Goal: Information Seeking & Learning: Learn about a topic

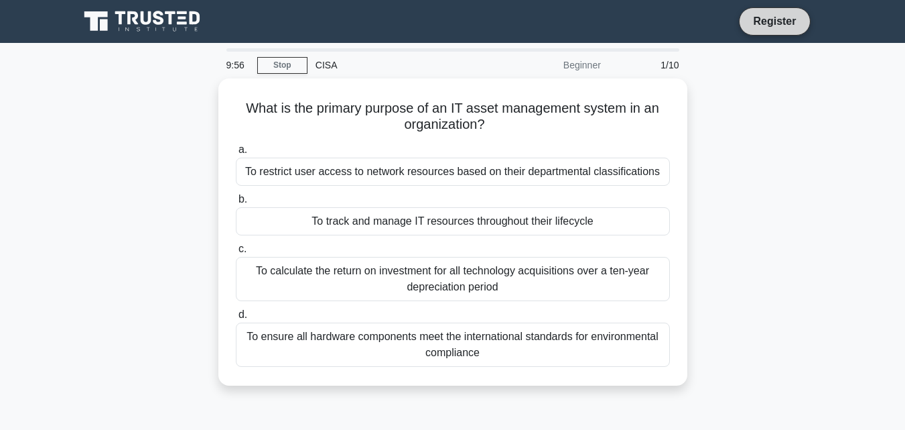
click at [767, 13] on link "Register" at bounding box center [774, 21] width 59 height 17
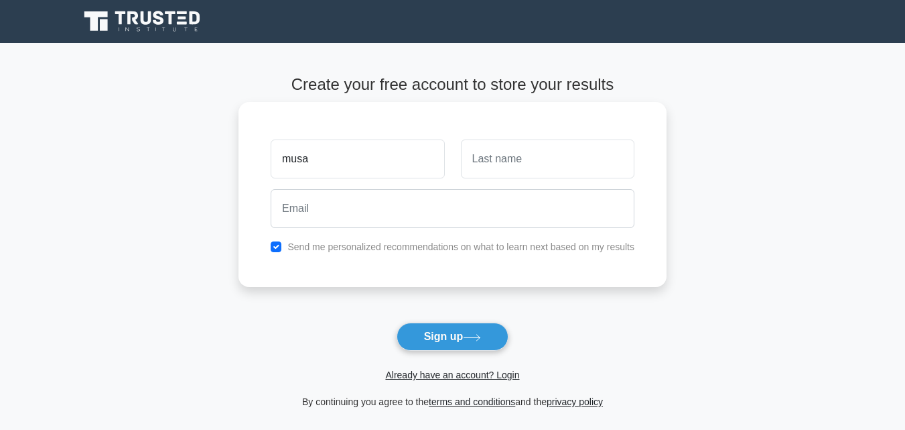
type input "musa"
click at [562, 162] on input "text" at bounding box center [548, 158] width 174 height 39
type input "Adamu Danmisau"
click at [291, 159] on input "musa" at bounding box center [358, 158] width 174 height 39
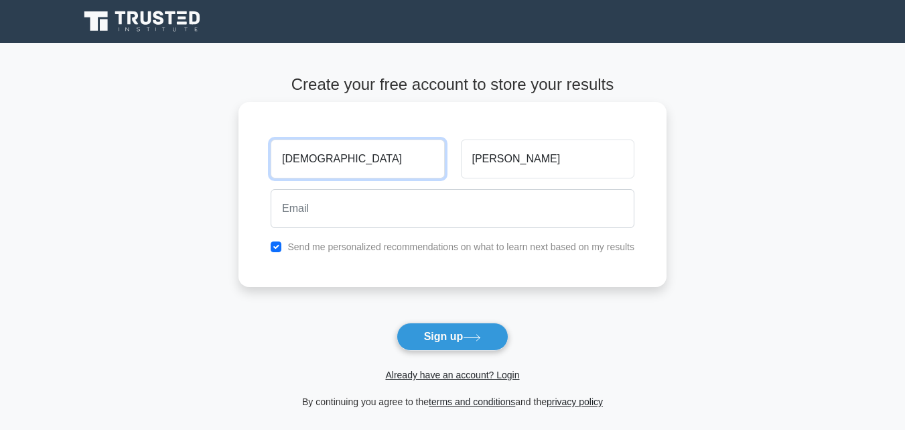
type input "Musa"
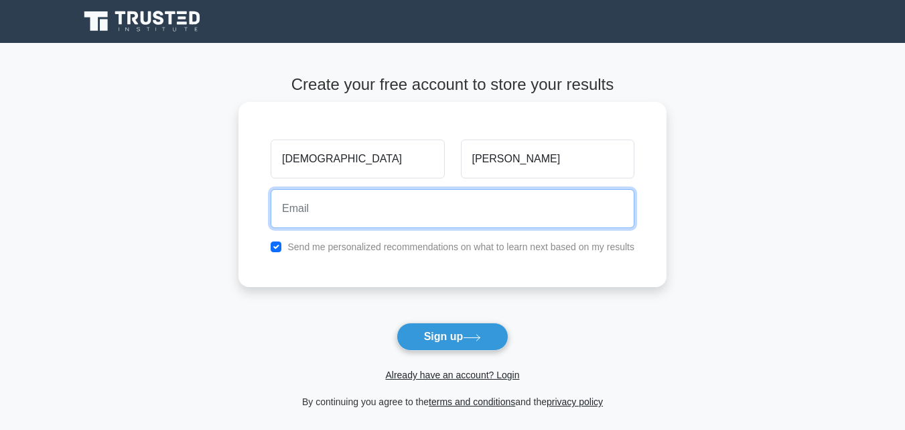
click at [320, 214] on input "email" at bounding box center [453, 208] width 364 height 39
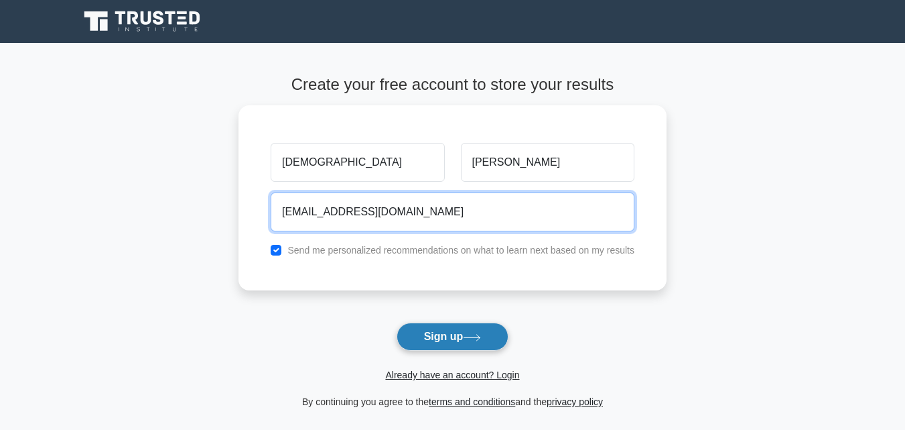
type input "musaadamudanmisau@gmail.com"
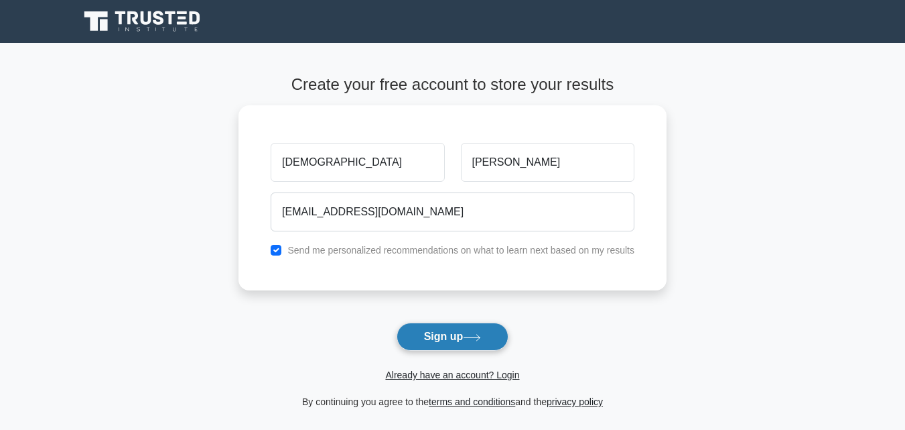
click at [439, 335] on button "Sign up" at bounding box center [453, 336] width 113 height 28
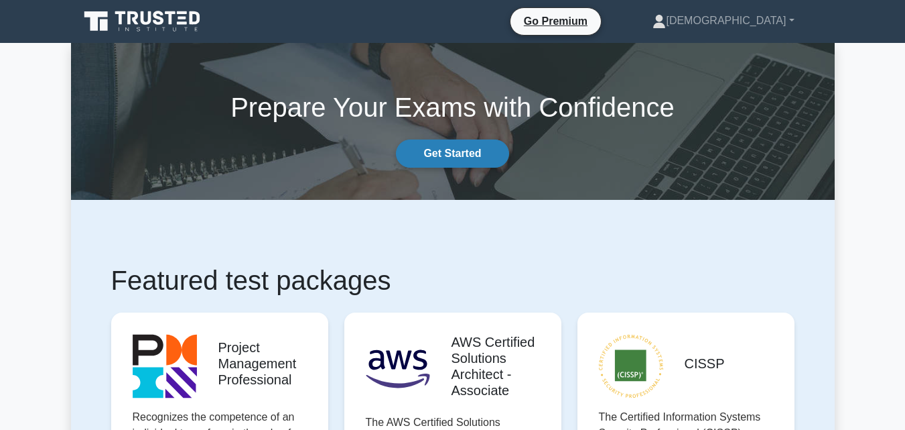
click at [462, 155] on link "Get Started" at bounding box center [452, 153] width 113 height 28
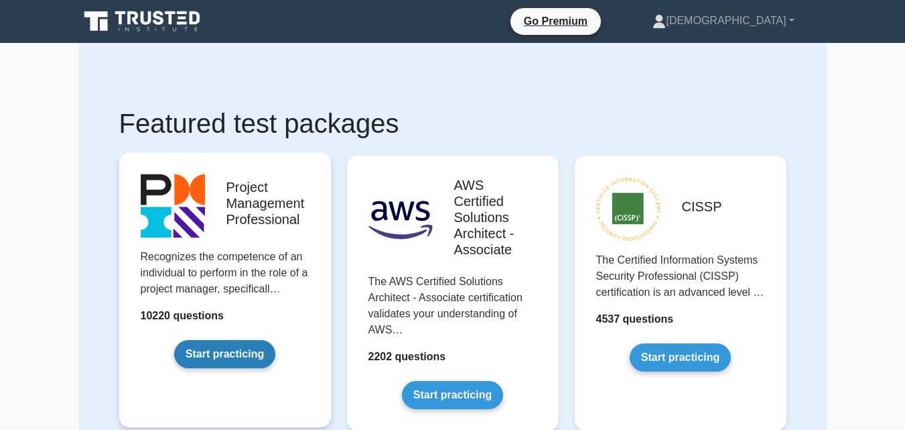
click at [241, 352] on link "Start practicing" at bounding box center [224, 354] width 101 height 28
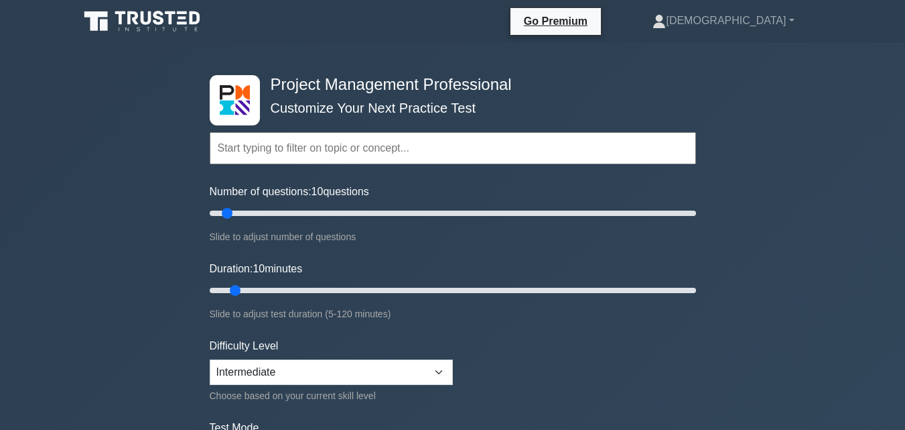
click at [369, 148] on input "text" at bounding box center [453, 148] width 486 height 32
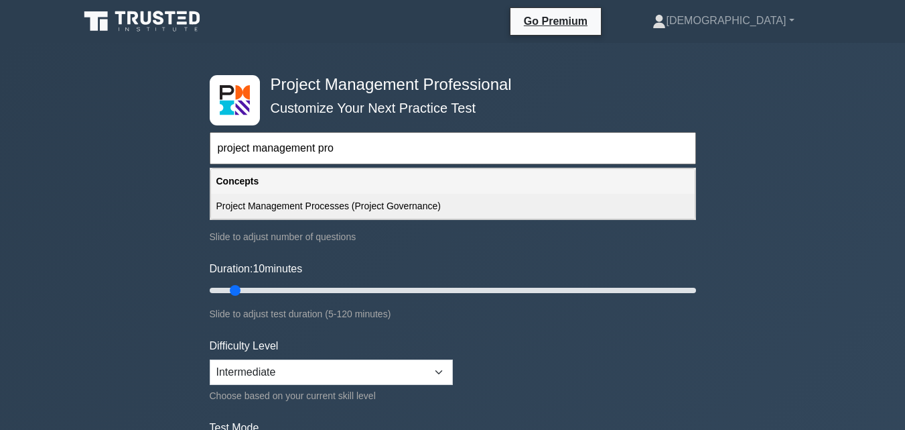
click at [400, 202] on div "Project Management Processes (Project Governance)" at bounding box center [453, 206] width 484 height 25
type input "Project Management Processes (Project Governance)"
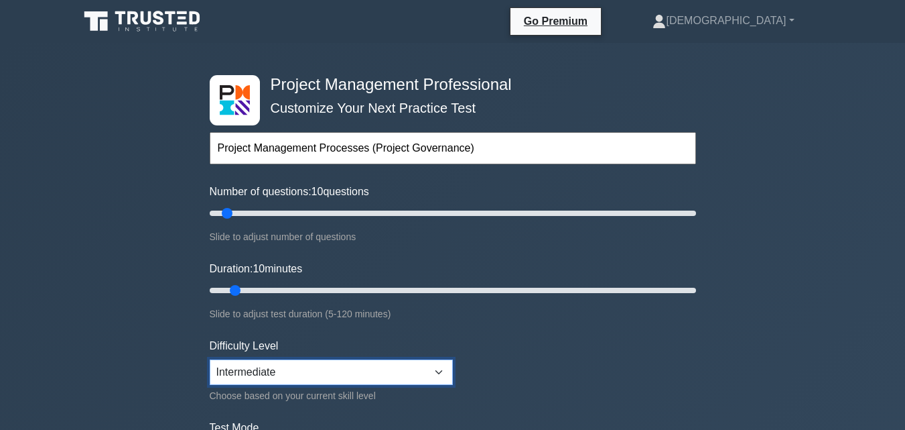
click at [437, 371] on select "Beginner Intermediate Expert" at bounding box center [331, 371] width 243 height 25
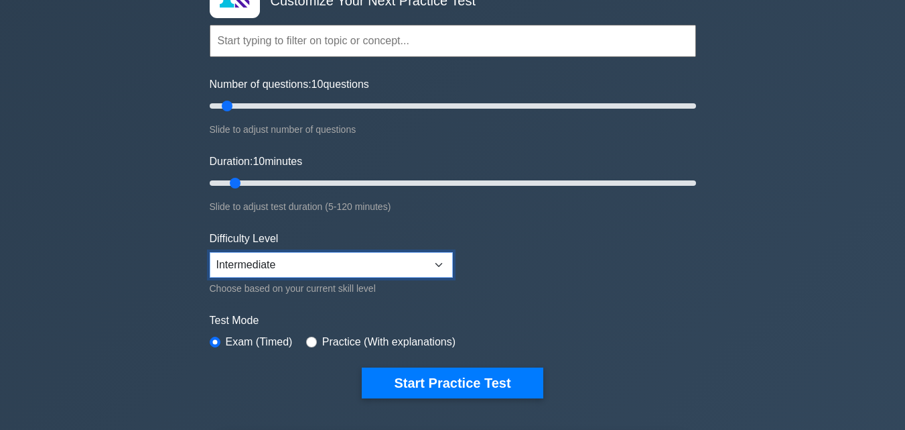
scroll to position [134, 0]
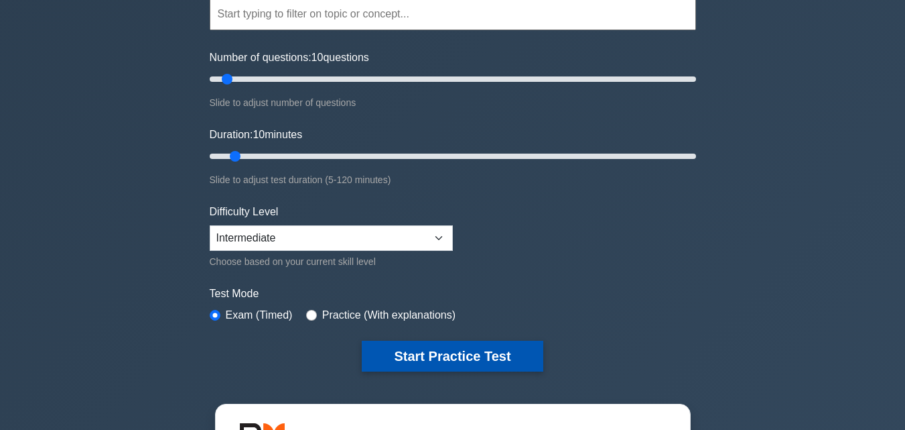
click at [507, 357] on button "Start Practice Test" at bounding box center [452, 355] width 181 height 31
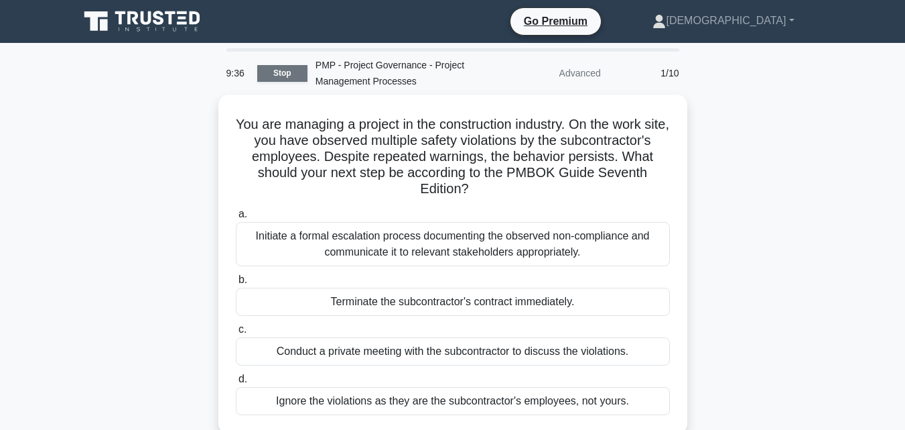
click at [283, 69] on link "Stop" at bounding box center [282, 73] width 50 height 17
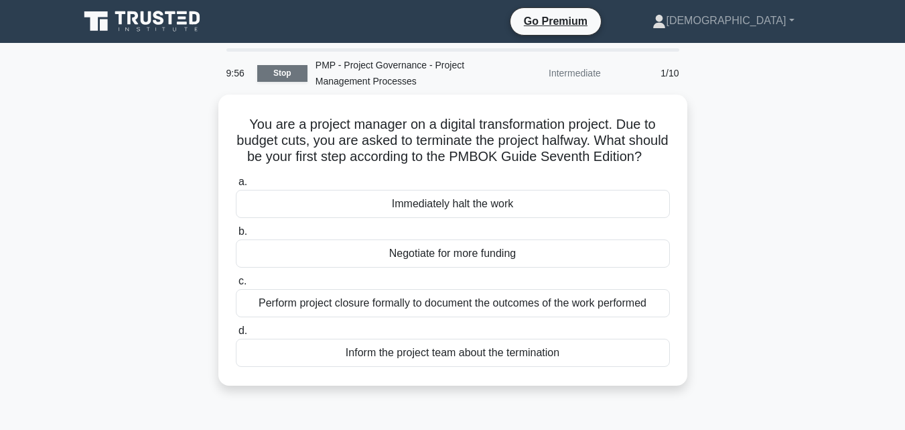
click at [278, 70] on link "Stop" at bounding box center [282, 73] width 50 height 17
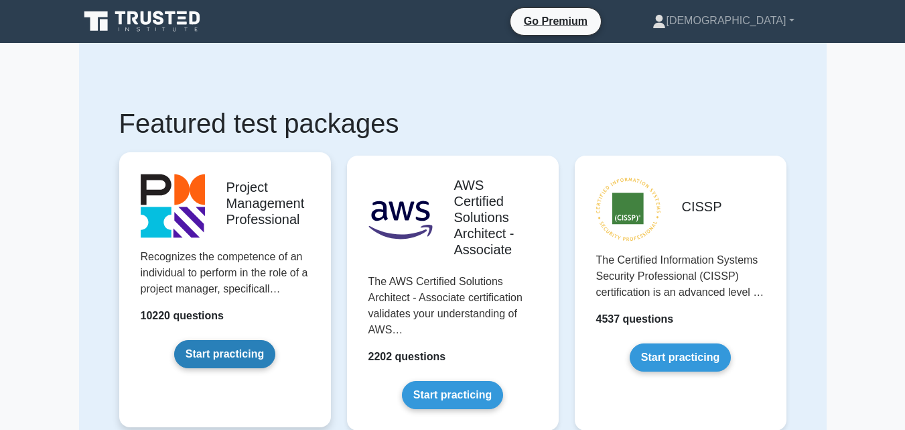
click at [227, 340] on link "Start practicing" at bounding box center [224, 354] width 101 height 28
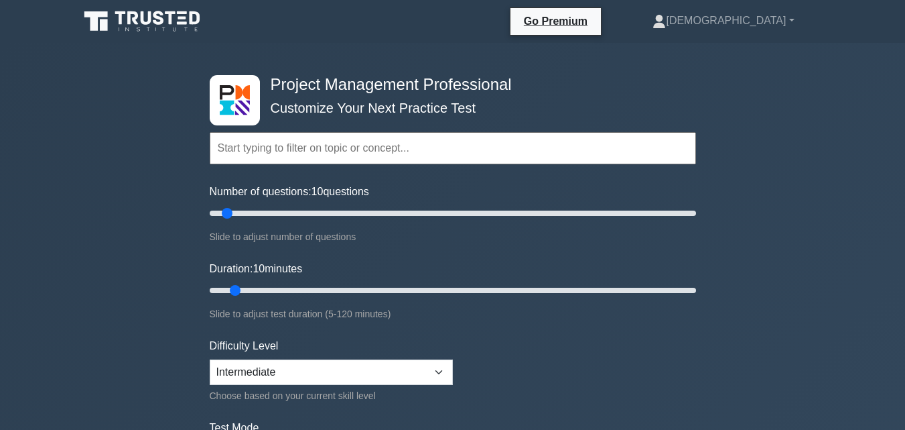
click at [269, 152] on input "text" at bounding box center [453, 148] width 486 height 32
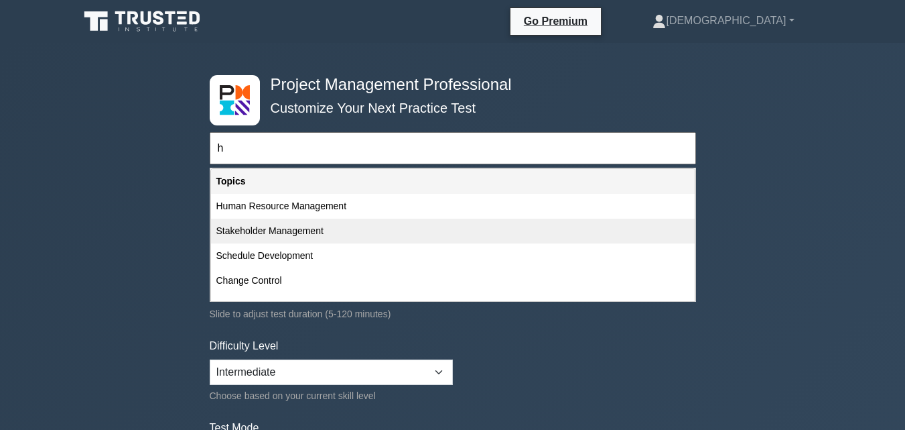
click at [280, 227] on div "Stakeholder Management" at bounding box center [453, 230] width 484 height 25
type input "Stakeholder Management"
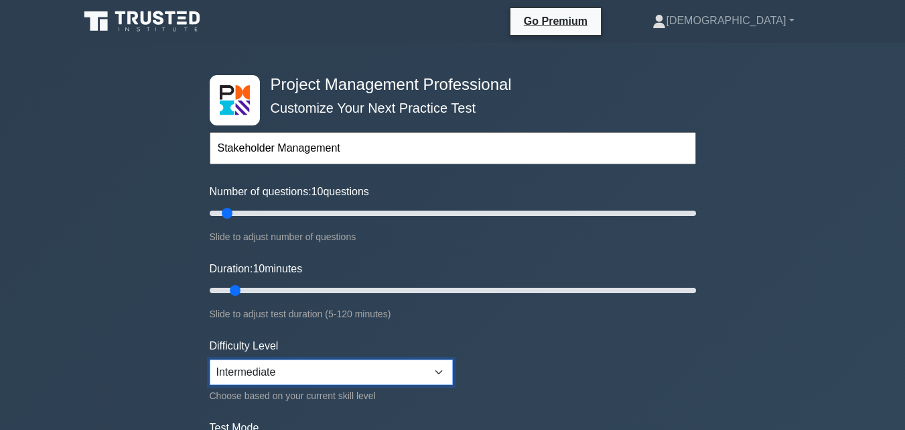
click at [441, 372] on select "Beginner Intermediate Expert" at bounding box center [331, 371] width 243 height 25
select select "beginner"
click at [210, 359] on select "Beginner Intermediate Expert" at bounding box center [331, 371] width 243 height 25
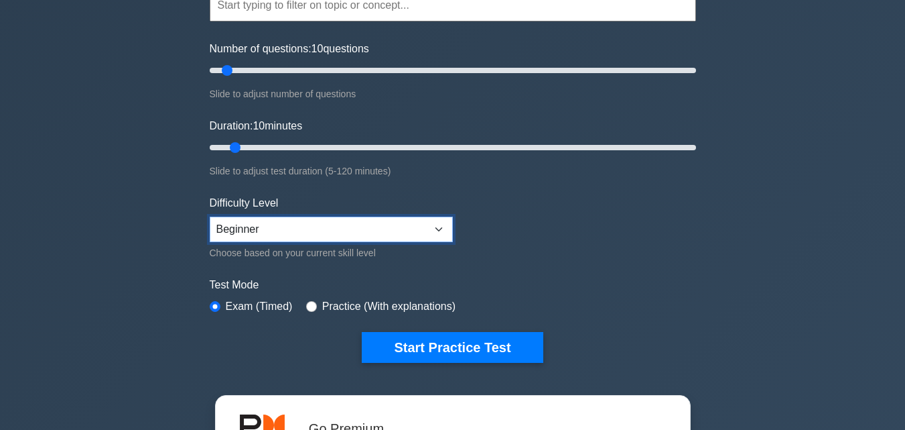
scroll to position [223, 0]
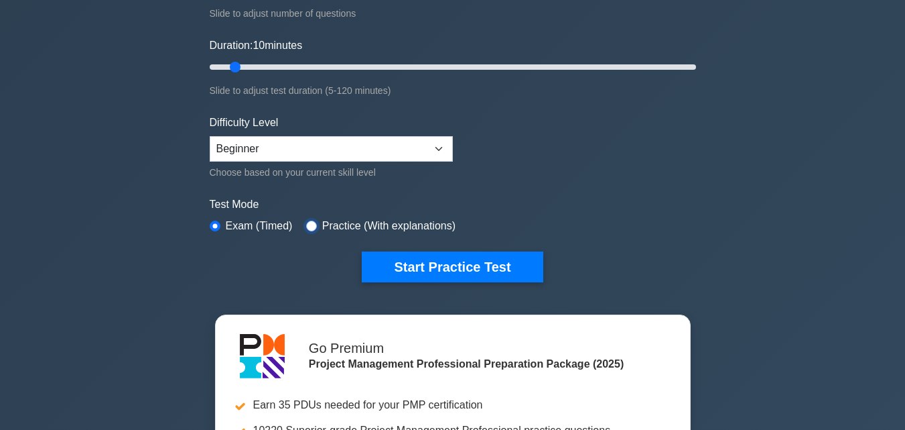
click at [307, 224] on input "radio" at bounding box center [311, 225] width 11 height 11
radio input "true"
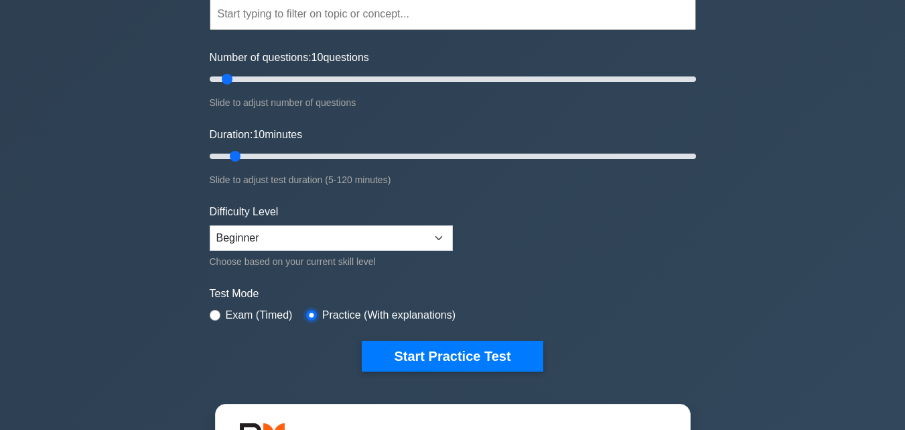
scroll to position [161, 0]
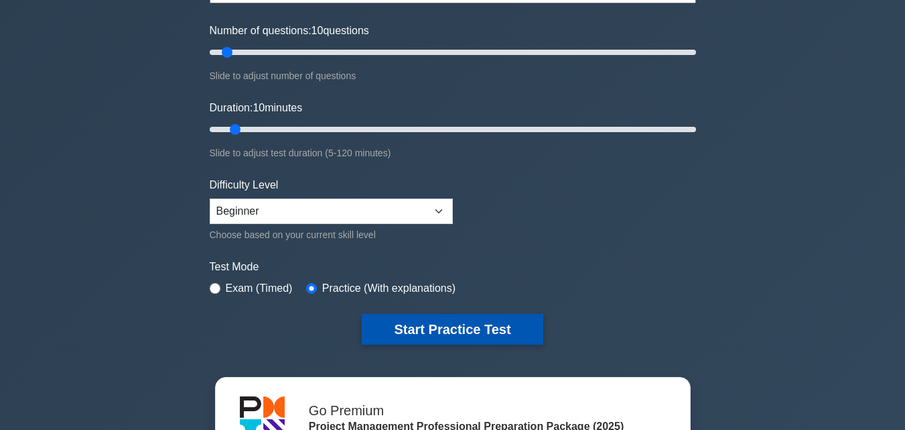
click at [539, 328] on button "Start Practice Test" at bounding box center [452, 329] width 181 height 31
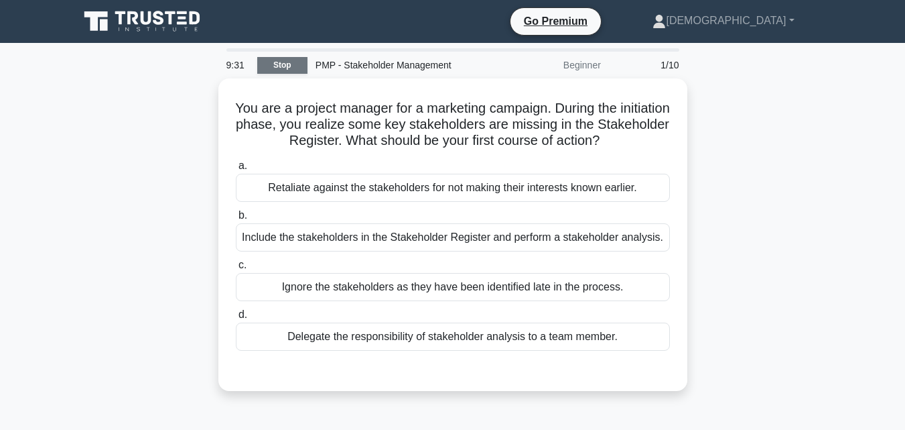
click at [286, 64] on link "Stop" at bounding box center [282, 65] width 50 height 17
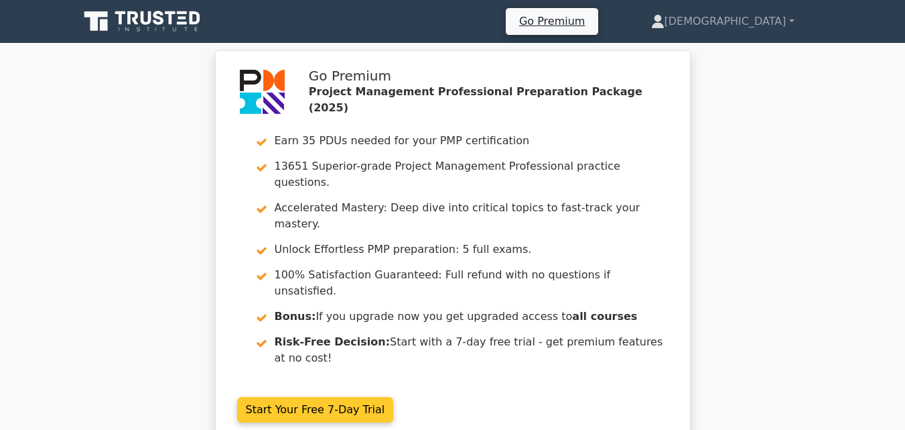
click at [273, 397] on link "Start Your Free 7-Day Trial" at bounding box center [315, 409] width 157 height 25
click at [275, 397] on link "Start Your Free 7-Day Trial" at bounding box center [315, 409] width 157 height 25
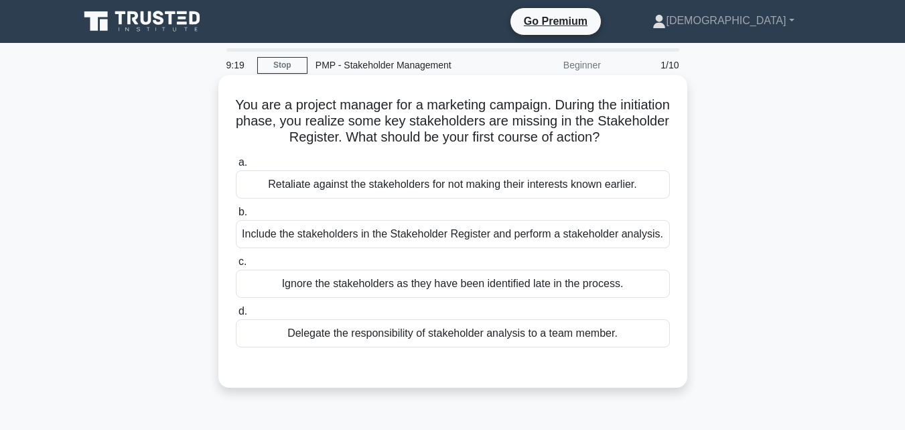
click at [427, 180] on div "Retaliate against the stakeholders for not making their interests known earlier." at bounding box center [453, 184] width 434 height 28
click at [236, 167] on input "a. Retaliate against the stakeholders for not making their interests known earl…" at bounding box center [236, 162] width 0 height 9
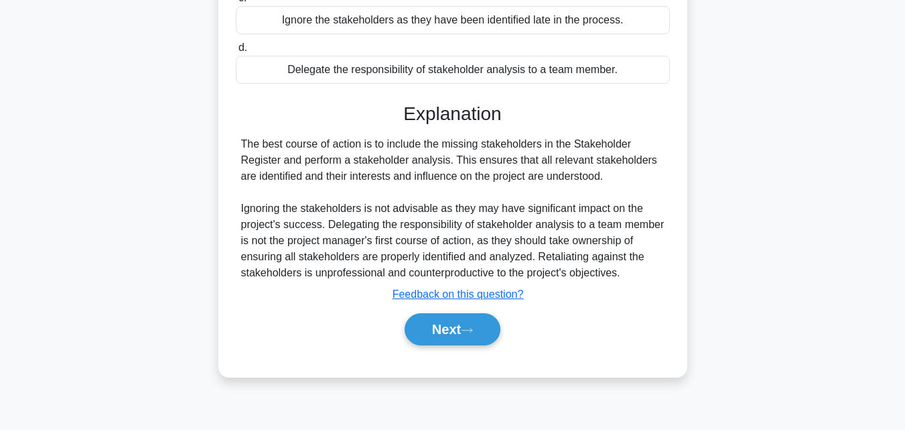
scroll to position [294, 0]
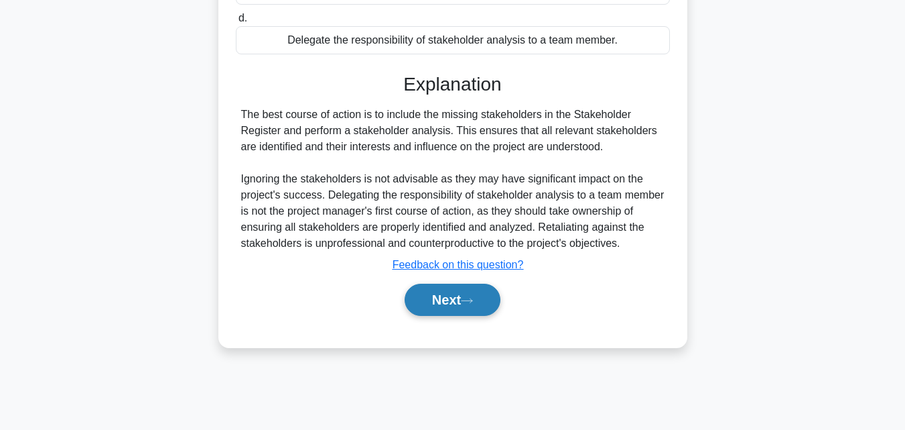
click at [456, 316] on button "Next" at bounding box center [453, 299] width 96 height 32
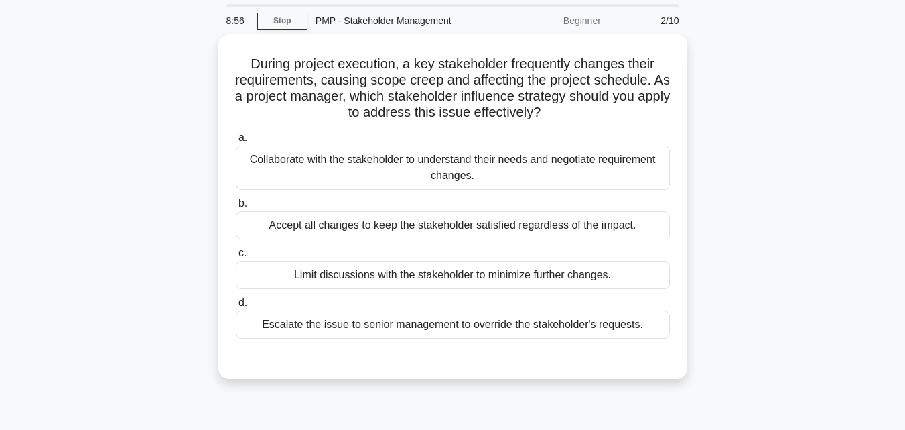
scroll to position [0, 0]
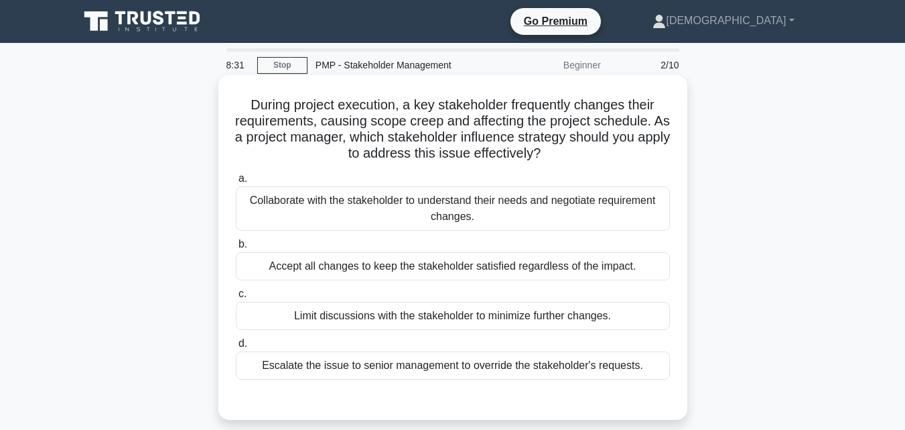
click at [611, 202] on div "Collaborate with the stakeholder to understand their needs and negotiate requir…" at bounding box center [453, 208] width 434 height 44
click at [236, 183] on input "a. Collaborate with the stakeholder to understand their needs and negotiate req…" at bounding box center [236, 178] width 0 height 9
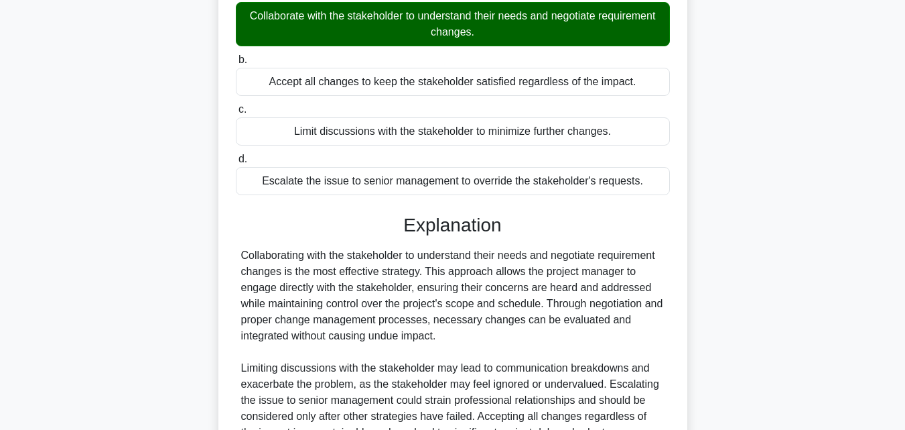
scroll to position [214, 0]
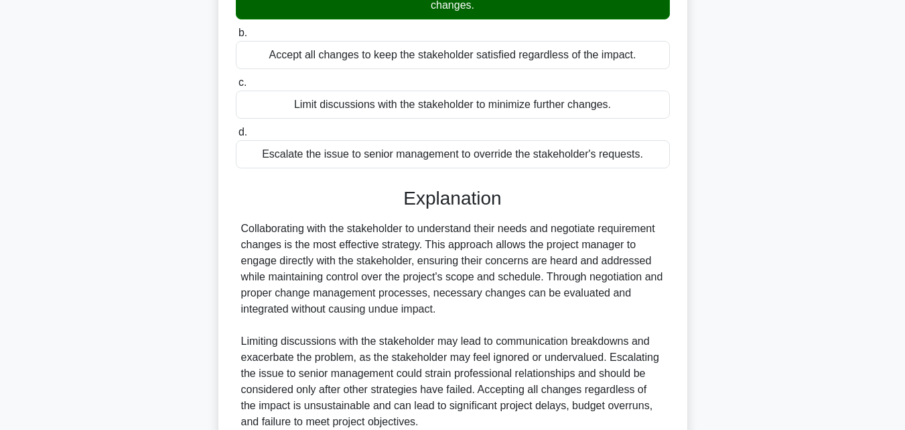
click at [848, 406] on main "8:21 Stop PMP - Stakeholder Management Beginner 2/10 During project execution, …" at bounding box center [452, 187] width 905 height 718
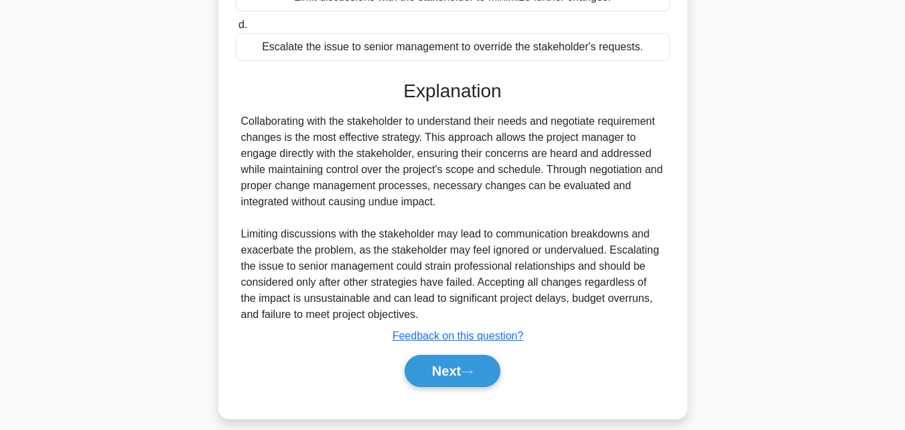
scroll to position [333, 0]
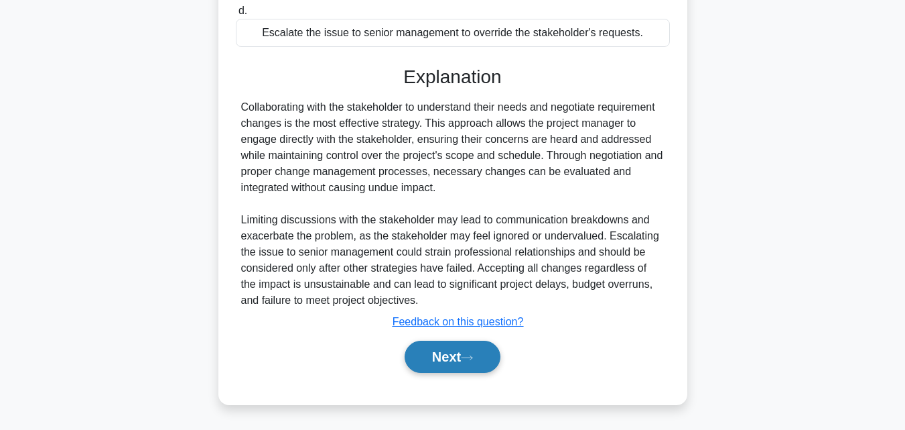
click at [484, 348] on button "Next" at bounding box center [453, 356] width 96 height 32
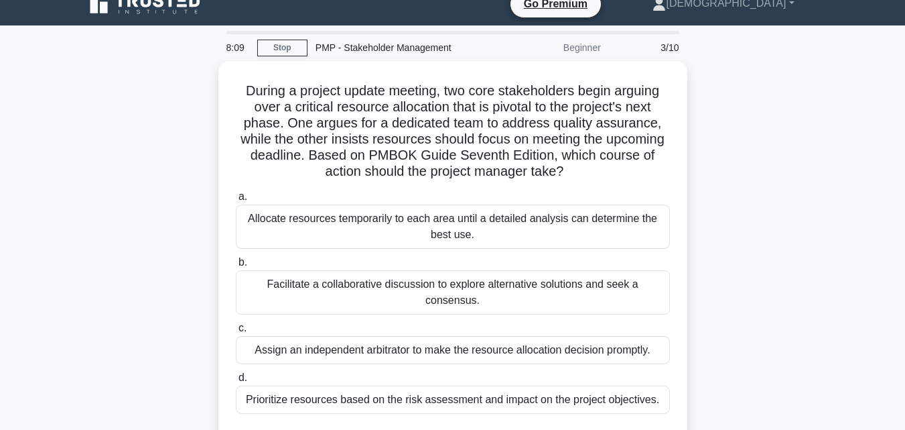
scroll to position [0, 0]
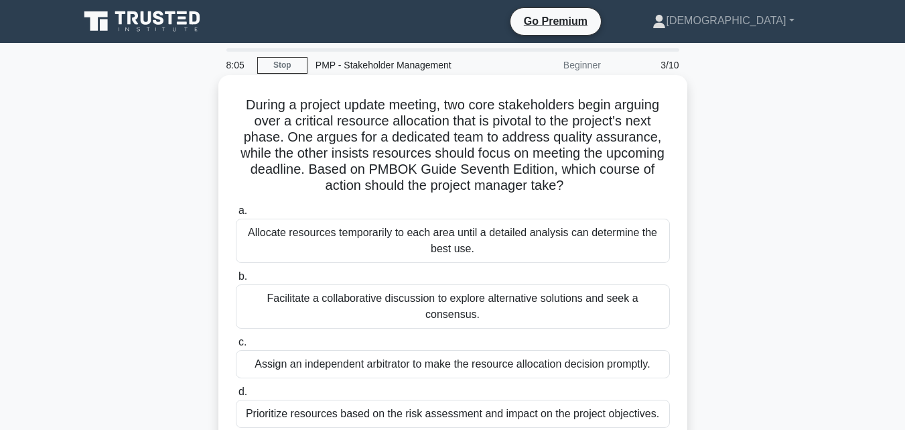
click at [566, 241] on div "Allocate resources temporarily to each area until a detailed analysis can deter…" at bounding box center [453, 240] width 434 height 44
click at [236, 215] on input "a. Allocate resources temporarily to each area until a detailed analysis can de…" at bounding box center [236, 210] width 0 height 9
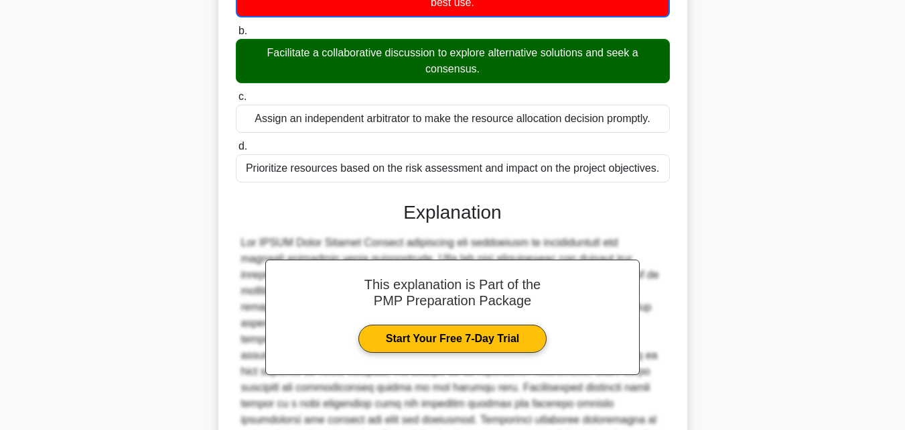
scroll to position [295, 0]
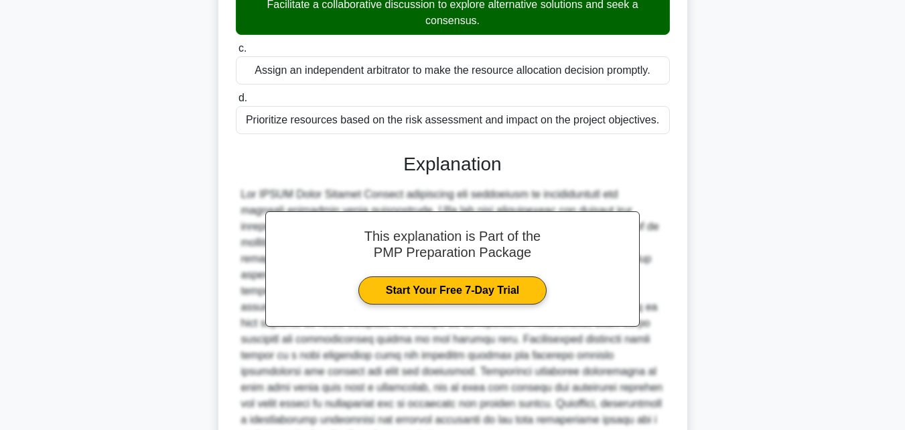
click at [464, 175] on h3 "Explanation" at bounding box center [453, 164] width 418 height 23
click at [553, 216] on div "This explanation is Part of the PMP Preparation Package Start Your Free 7-Day T…" at bounding box center [452, 268] width 375 height 115
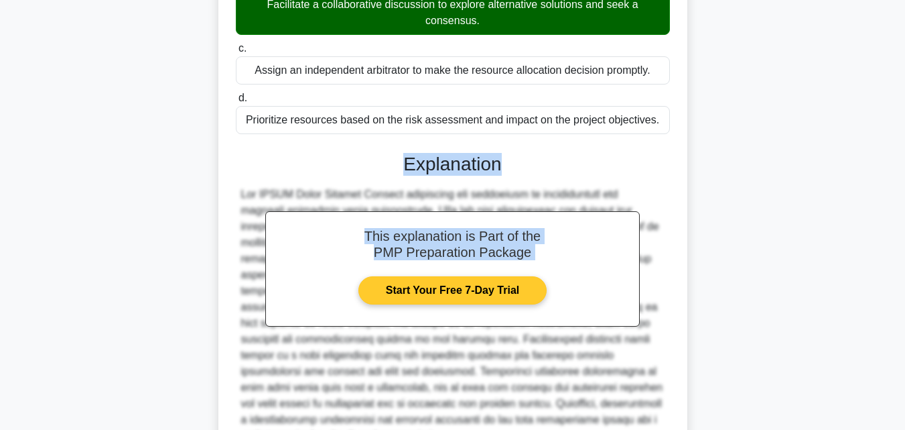
drag, startPoint x: 553, startPoint y: 216, endPoint x: 592, endPoint y: 255, distance: 55.0
click at [592, 255] on div "This explanation is Part of the PMP Preparation Package Start Your Free 7-Day T…" at bounding box center [452, 268] width 375 height 115
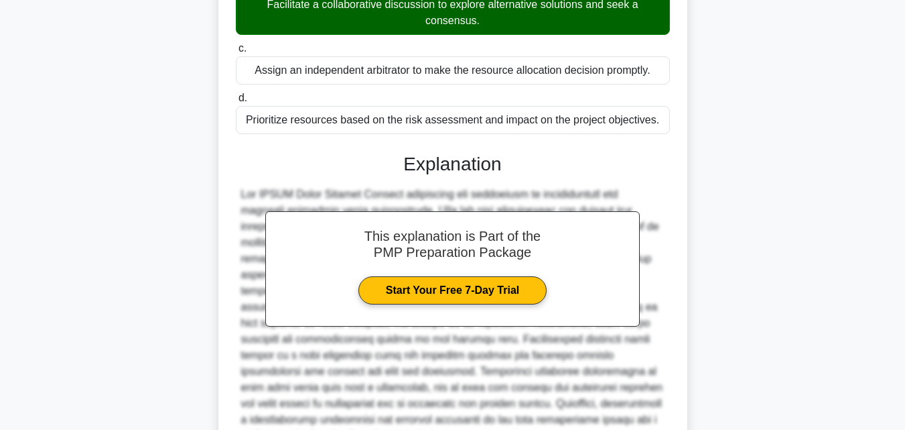
click at [557, 391] on div at bounding box center [453, 314] width 424 height 257
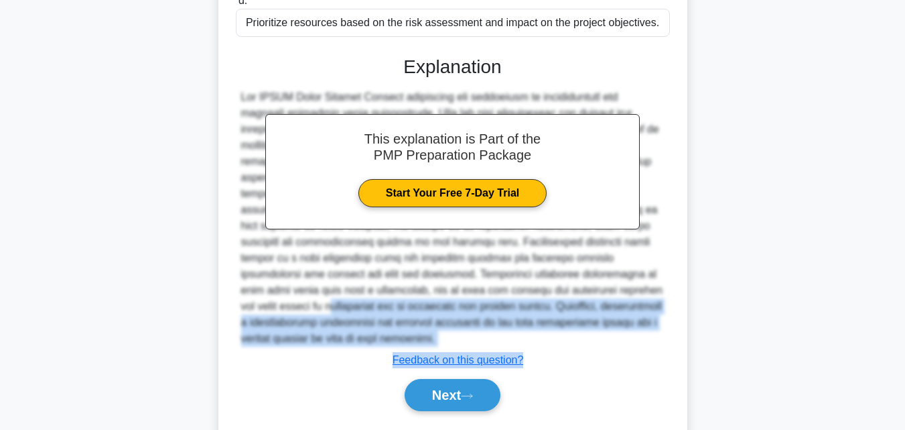
scroll to position [431, 0]
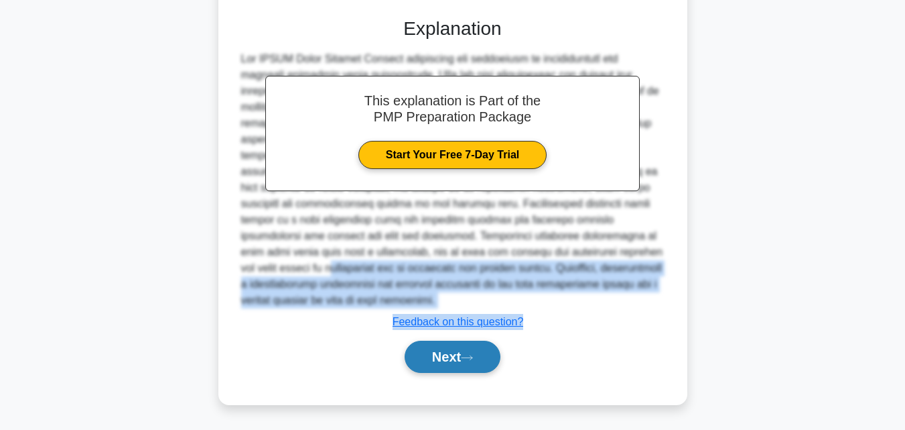
drag, startPoint x: 557, startPoint y: 391, endPoint x: 475, endPoint y: 361, distance: 87.1
click at [475, 361] on div "This explanation is Part of the PMP Preparation Package Start Your Free 7-Day T…" at bounding box center [453, 189] width 434 height 377
click at [473, 361] on icon at bounding box center [467, 357] width 12 height 7
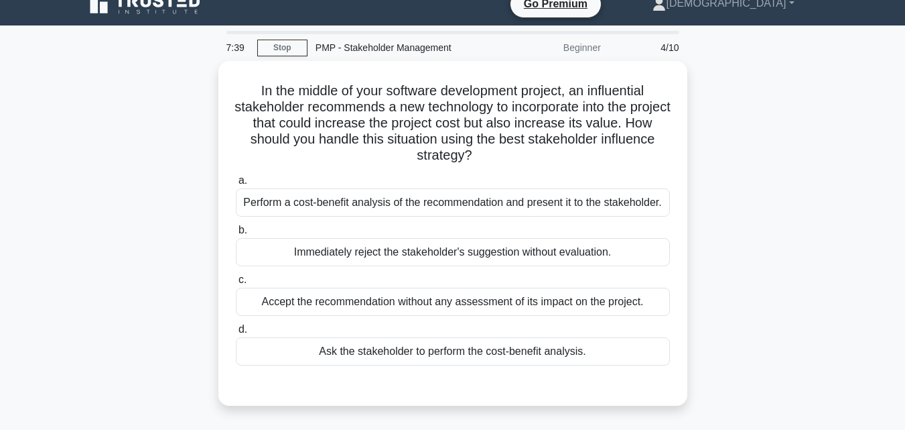
scroll to position [0, 0]
